Goal: Task Accomplishment & Management: Manage account settings

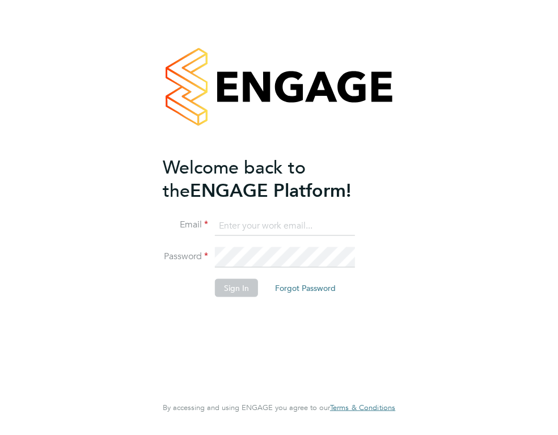
drag, startPoint x: 0, startPoint y: 0, endPoint x: 279, endPoint y: 219, distance: 354.5
click at [279, 219] on input at bounding box center [285, 225] width 140 height 20
type input "[EMAIL_ADDRESS][DOMAIN_NAME]"
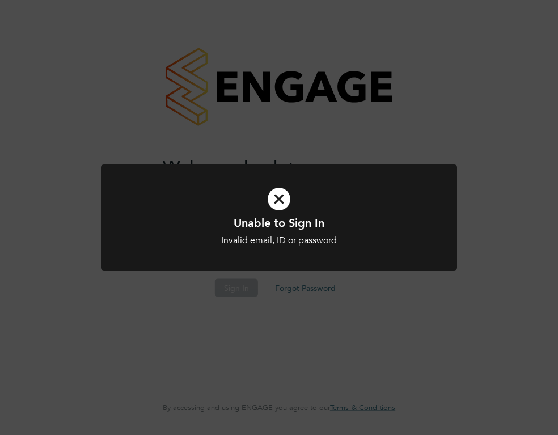
click at [275, 205] on icon at bounding box center [279, 199] width 295 height 44
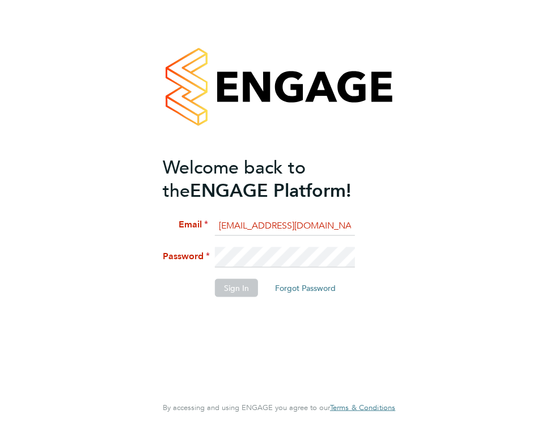
click at [203, 247] on li "Password" at bounding box center [273, 263] width 221 height 32
